Goal: Task Accomplishment & Management: Use online tool/utility

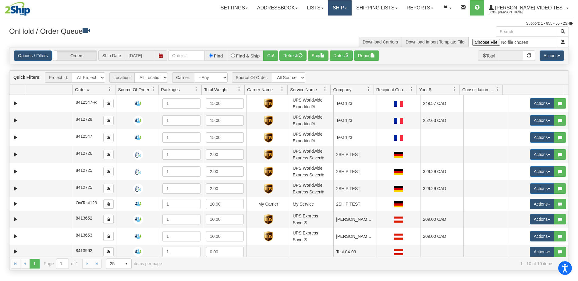
click at [351, 7] on link "Ship" at bounding box center [339, 7] width 23 height 15
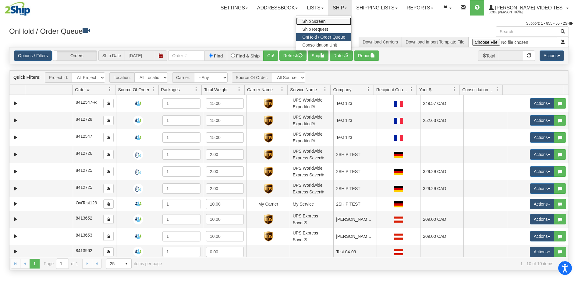
click at [325, 20] on span "Ship Screen" at bounding box center [313, 21] width 23 height 5
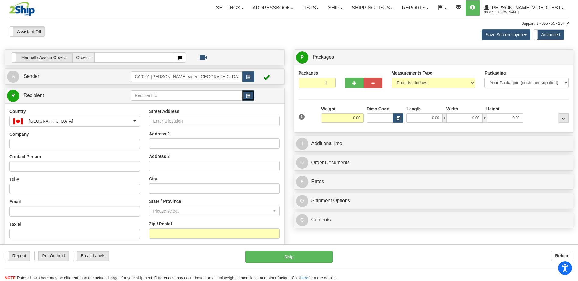
click at [247, 97] on span "button" at bounding box center [248, 96] width 4 height 4
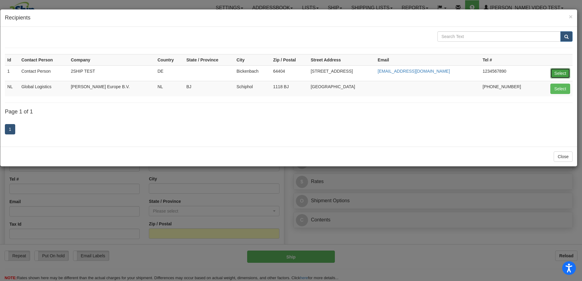
click at [558, 72] on button "Select" at bounding box center [561, 73] width 20 height 10
type input "1"
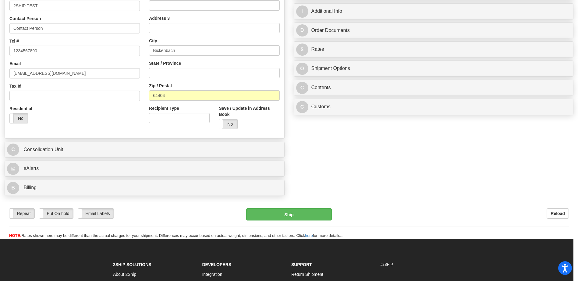
scroll to position [152, 0]
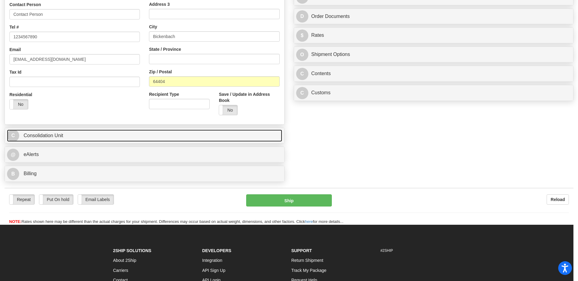
type input "0.00"
click at [51, 139] on link "C Consolidation Unit" at bounding box center [144, 136] width 275 height 12
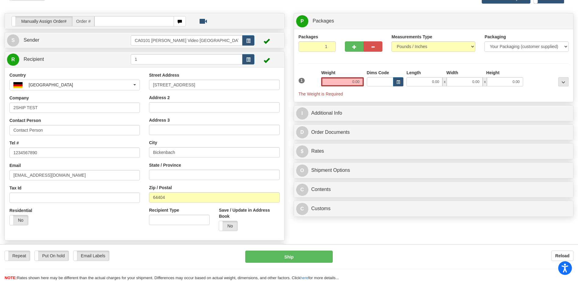
scroll to position [51, 0]
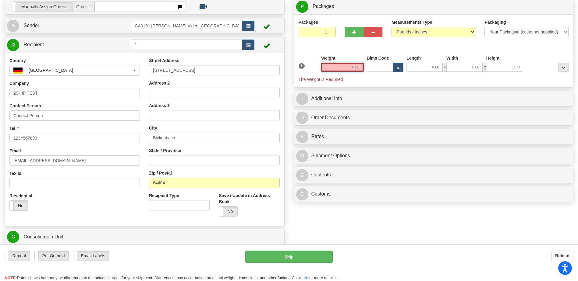
click at [343, 70] on input "0.00" at bounding box center [342, 67] width 42 height 9
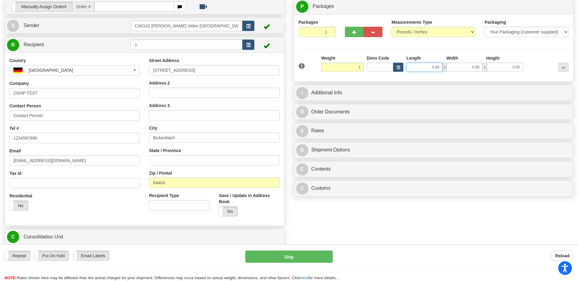
click at [435, 69] on input "0.00" at bounding box center [424, 67] width 36 height 9
type input "1.00"
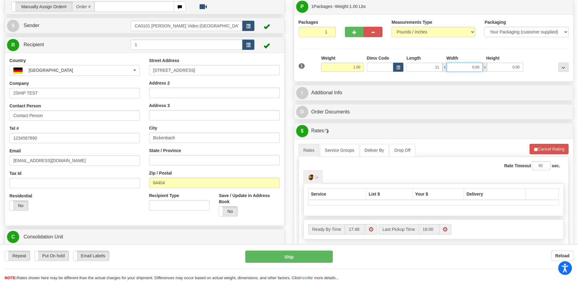
type input "11.00"
click at [460, 69] on input "0.00" at bounding box center [464, 67] width 36 height 9
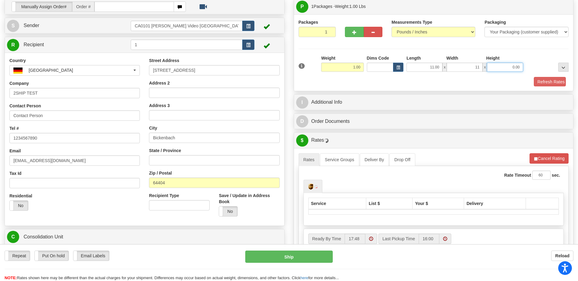
click at [487, 69] on input "0.00" at bounding box center [505, 67] width 36 height 9
type input "11.00"
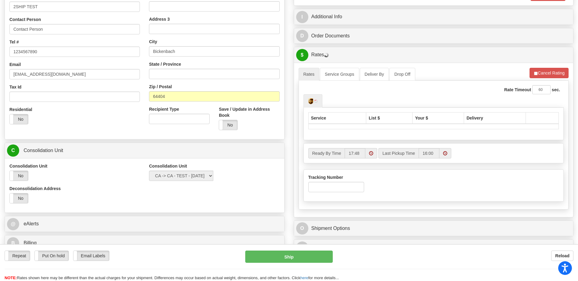
scroll to position [254, 0]
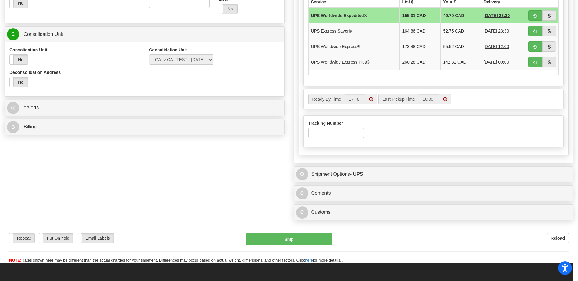
type input "11.00"
click at [366, 129] on div "Tracking Number" at bounding box center [336, 131] width 65 height 23
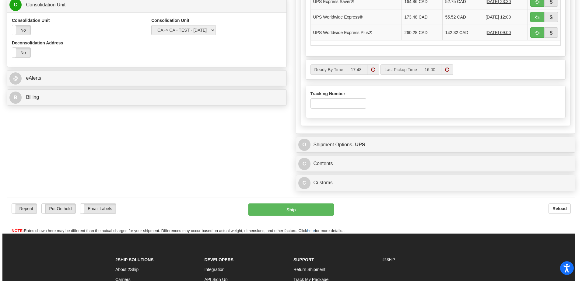
scroll to position [305, 0]
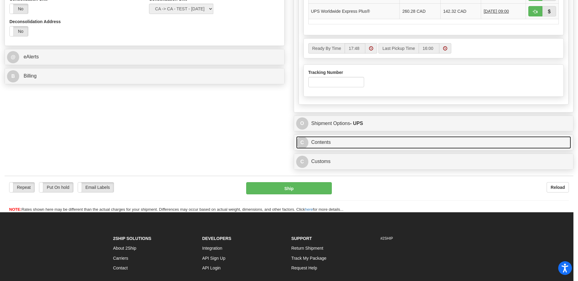
click at [388, 141] on link "C Contents" at bounding box center [433, 142] width 275 height 12
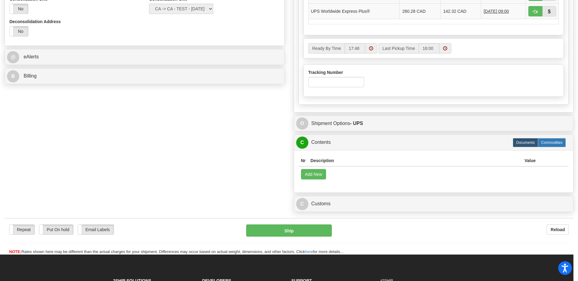
click at [559, 145] on label "Commodities" at bounding box center [551, 142] width 28 height 9
radio input "true"
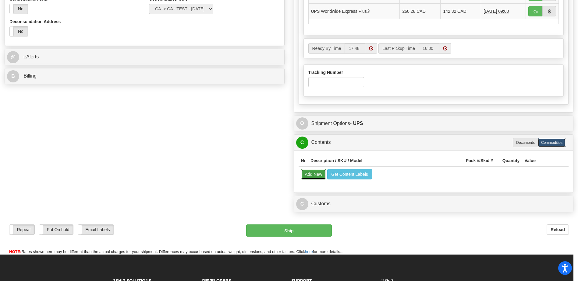
click at [314, 174] on button "Add New" at bounding box center [313, 174] width 25 height 10
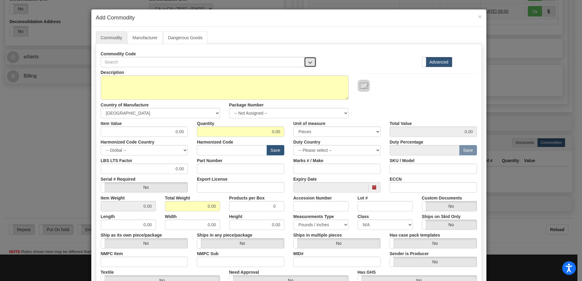
click at [310, 58] on button "button" at bounding box center [310, 62] width 12 height 10
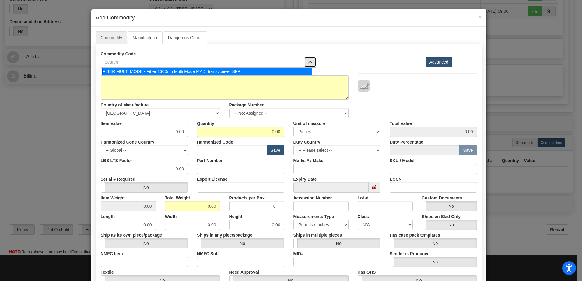
click at [239, 69] on div "FIBER MULTI MODE - Fiber 1300nm Multi Mode MADI transvceiver SFP" at bounding box center [207, 71] width 210 height 7
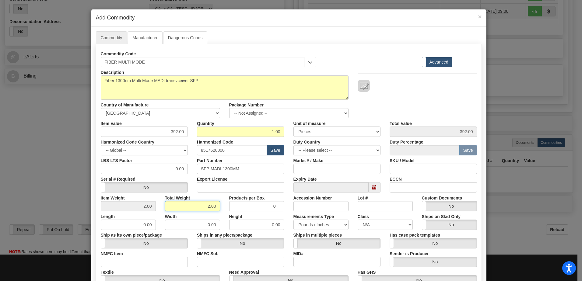
drag, startPoint x: 203, startPoint y: 207, endPoint x: 224, endPoint y: 207, distance: 21.0
click at [224, 207] on div "Item Weight 2.00 Total Weight 2.00 Products per Box 0 Accession Number Lot # Cu…" at bounding box center [289, 202] width 386 height 19
type input "1"
type input "1.0000"
click at [289, 231] on div "Ships in multiple pieces Yes No" at bounding box center [337, 239] width 97 height 19
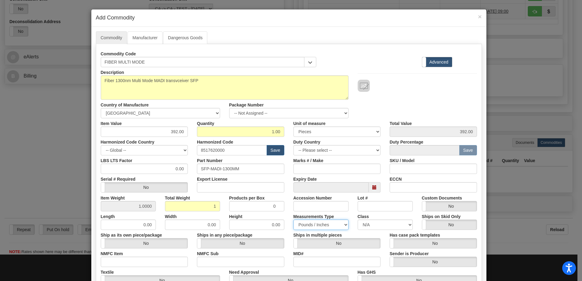
click at [337, 227] on select "Pounds / Inches Kilograms / Centimeters" at bounding box center [321, 225] width 55 height 10
click at [294, 220] on select "Pounds / Inches Kilograms / Centimeters" at bounding box center [321, 225] width 55 height 10
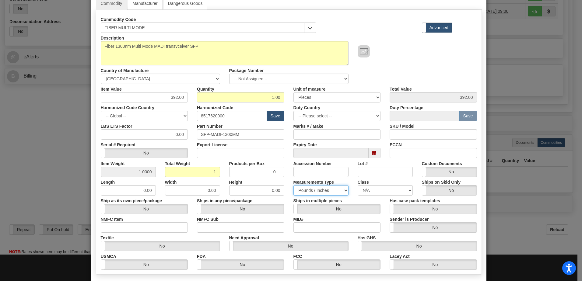
scroll to position [65, 0]
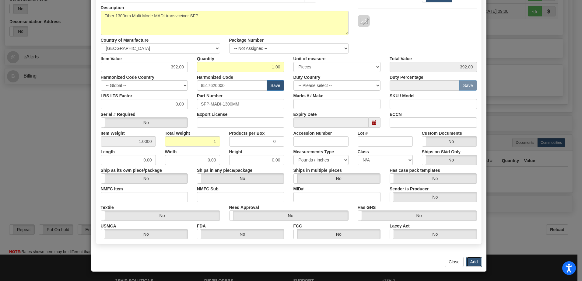
click at [477, 262] on button "Add" at bounding box center [475, 262] width 16 height 10
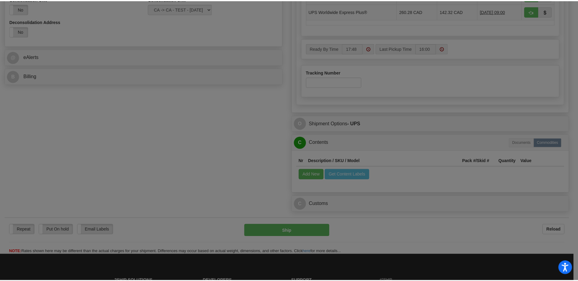
scroll to position [0, 0]
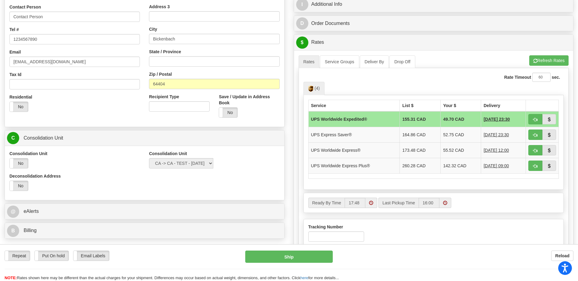
scroll to position [152, 0]
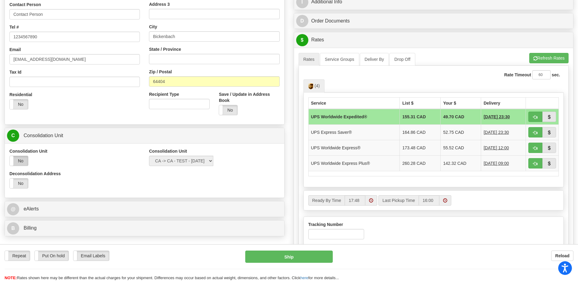
click at [17, 157] on label "No" at bounding box center [19, 161] width 18 height 10
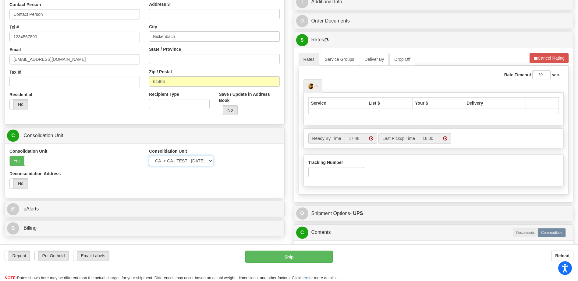
click at [177, 163] on select "CA -> CA - TEST - [DATE]" at bounding box center [181, 161] width 64 height 10
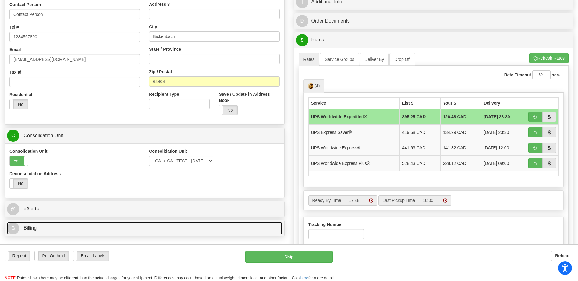
click at [64, 229] on link "B Billing" at bounding box center [144, 228] width 275 height 12
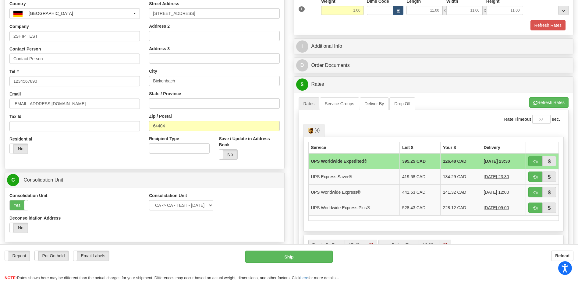
scroll to position [254, 0]
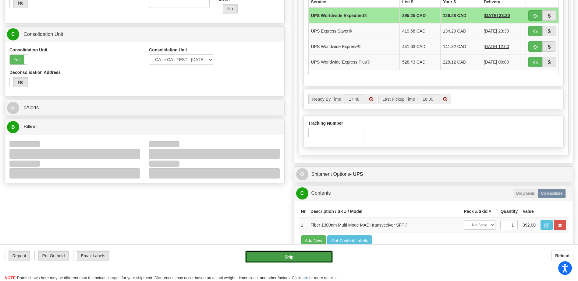
click at [311, 262] on button "Ship" at bounding box center [288, 257] width 87 height 12
type input "08"
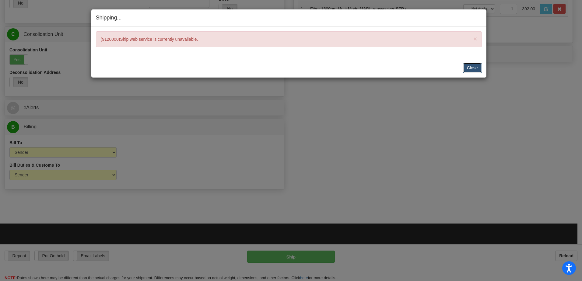
click at [480, 67] on button "Close" at bounding box center [472, 68] width 19 height 10
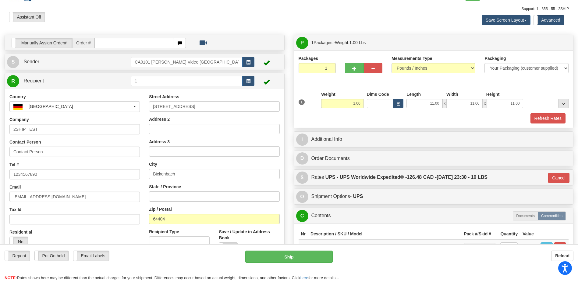
scroll to position [0, 0]
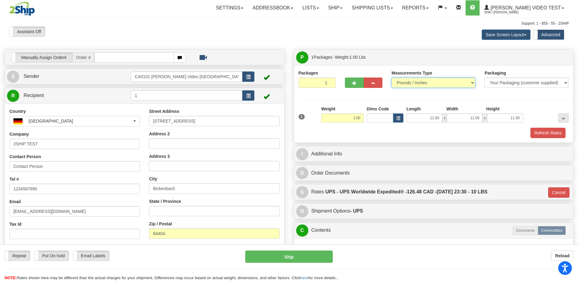
click at [429, 83] on select "Pounds / Inches Kilograms / Centimeters" at bounding box center [433, 83] width 84 height 10
select select "1"
click at [391, 78] on select "Pounds / Inches Kilograms / Centimeters" at bounding box center [433, 83] width 84 height 10
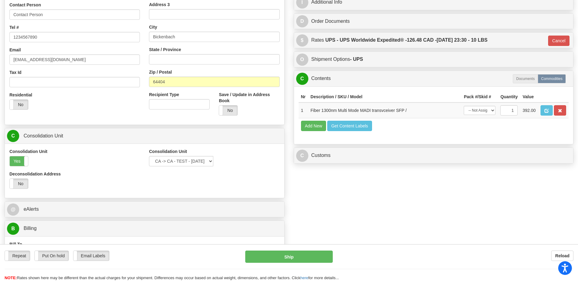
scroll to position [152, 0]
click at [290, 257] on button "Ship" at bounding box center [288, 257] width 87 height 12
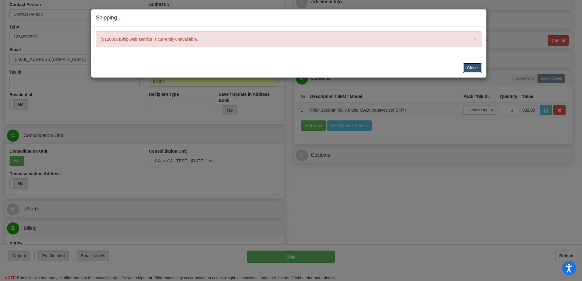
click at [470, 68] on button "Close" at bounding box center [472, 68] width 19 height 10
